Goal: Obtain resource: Download file/media

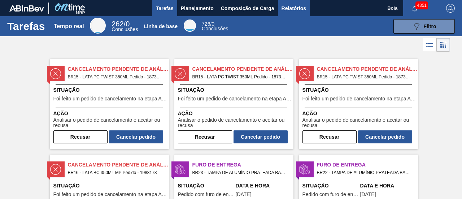
click at [295, 13] on button "Relatórios" at bounding box center [294, 8] width 32 height 16
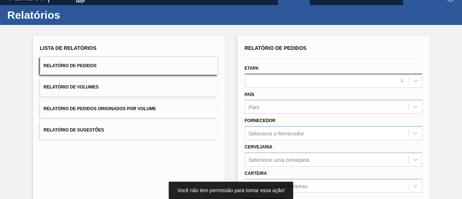
click at [306, 88] on div at bounding box center [334, 81] width 178 height 14
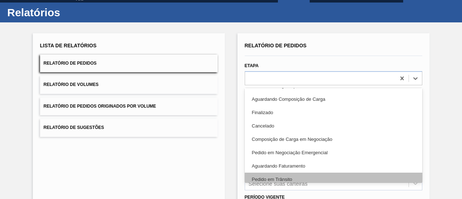
scroll to position [36, 0]
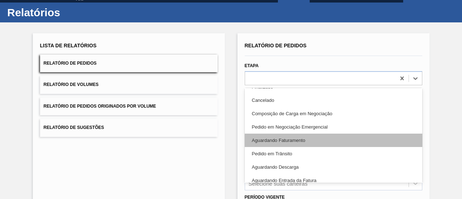
click at [288, 141] on font "Aguardando Faturamento" at bounding box center [278, 140] width 53 height 5
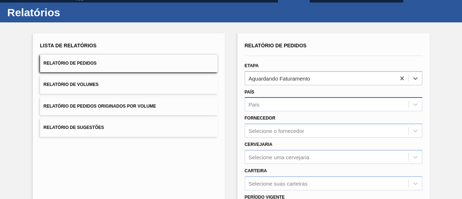
click at [278, 107] on div "País" at bounding box center [327, 104] width 164 height 10
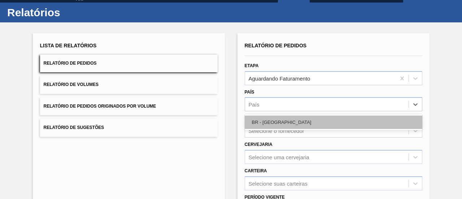
click at [273, 118] on div "BR - [GEOGRAPHIC_DATA]" at bounding box center [334, 122] width 178 height 13
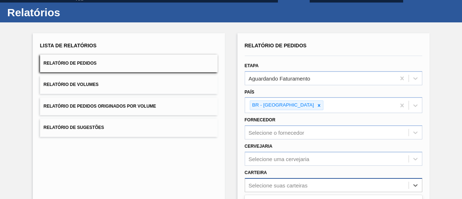
click at [275, 184] on div "option Adjuntos focused, 8 of 101. 101 results available. Use Up and Down to ch…" at bounding box center [334, 185] width 178 height 14
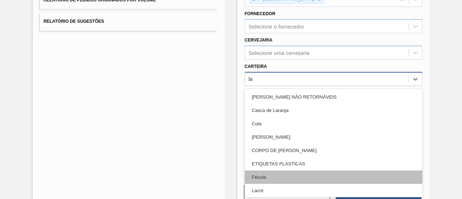
type input "lat"
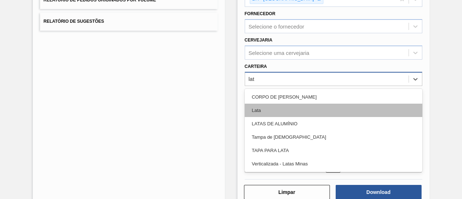
click at [261, 107] on div "Lata" at bounding box center [334, 110] width 178 height 13
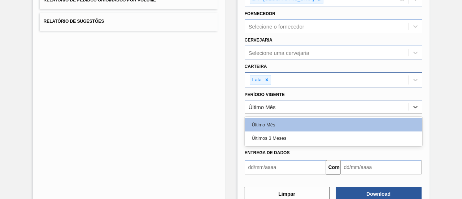
click at [262, 110] on div "Último Mês" at bounding box center [327, 107] width 164 height 10
click at [277, 140] on div "Últimos 3 meses" at bounding box center [334, 137] width 178 height 13
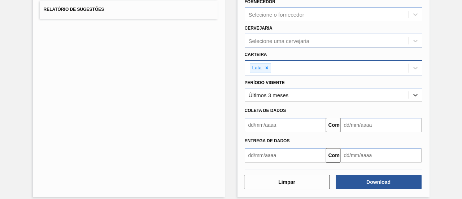
scroll to position [138, 0]
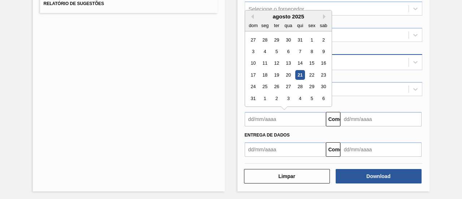
click at [272, 117] on input "text" at bounding box center [285, 119] width 81 height 14
click at [299, 74] on font "21" at bounding box center [299, 74] width 5 height 5
type input "[DATE]"
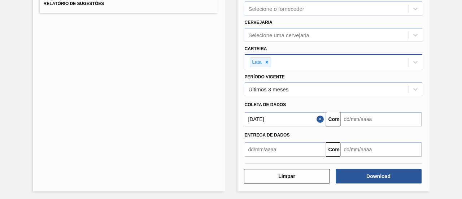
click at [343, 118] on input "text" at bounding box center [380, 119] width 81 height 14
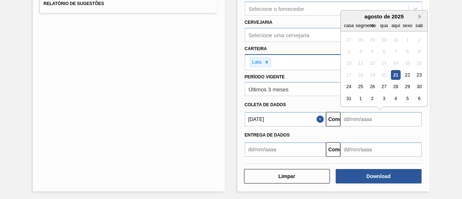
click at [419, 14] on button "Próximo mês" at bounding box center [421, 16] width 5 height 5
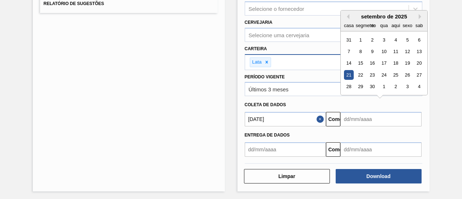
click at [349, 75] on div "21" at bounding box center [349, 75] width 10 height 10
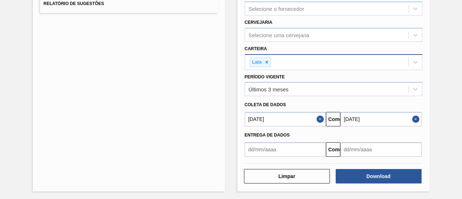
click at [377, 117] on input "[DATE]" at bounding box center [380, 119] width 81 height 14
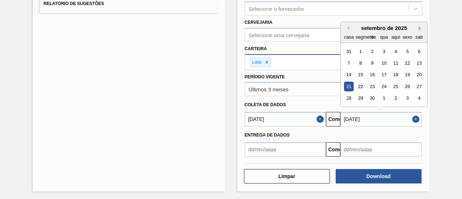
click at [420, 27] on button "Próximo mês" at bounding box center [421, 28] width 5 height 5
click at [375, 86] on div "21" at bounding box center [372, 87] width 10 height 10
type input "[DATE]"
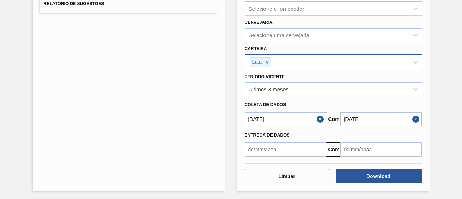
drag, startPoint x: 433, startPoint y: 92, endPoint x: 428, endPoint y: 97, distance: 6.9
click at [434, 92] on div "Lista de Relatórios Relatório de Pedidos Relatório de Volumes Relatório de Pedi…" at bounding box center [231, 50] width 462 height 302
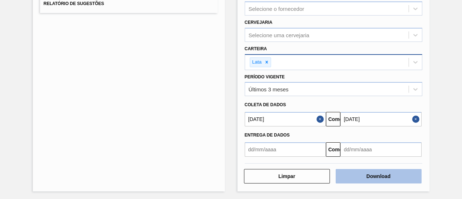
click at [387, 173] on font "Download" at bounding box center [378, 176] width 24 height 6
